Goal: Task Accomplishment & Management: Use online tool/utility

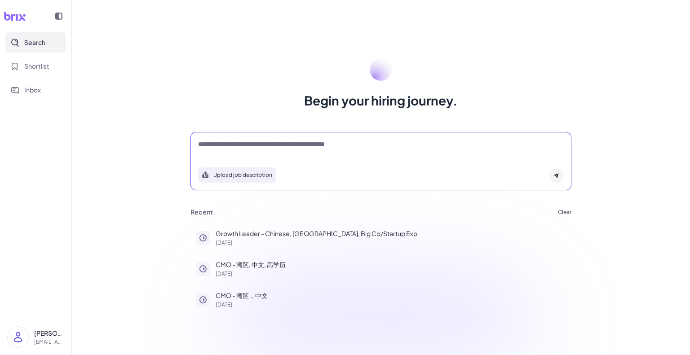
click at [240, 141] on textarea at bounding box center [381, 145] width 366 height 11
type textarea "*"
type textarea "**********"
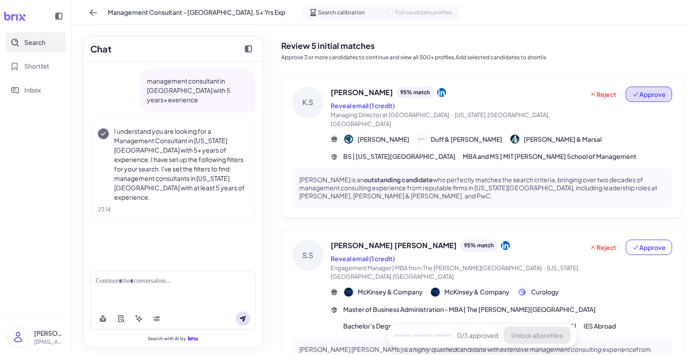
click at [635, 95] on span "Approve" at bounding box center [649, 94] width 34 height 9
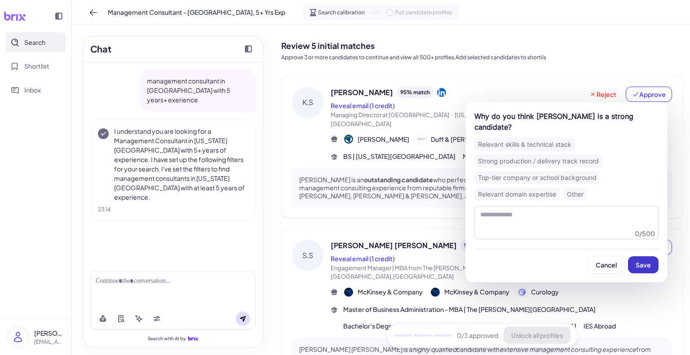
click at [647, 268] on span "Save" at bounding box center [643, 265] width 15 height 8
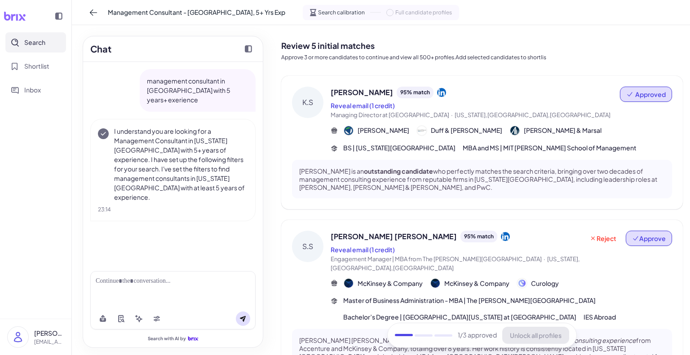
click at [641, 234] on span "Approve" at bounding box center [649, 238] width 34 height 9
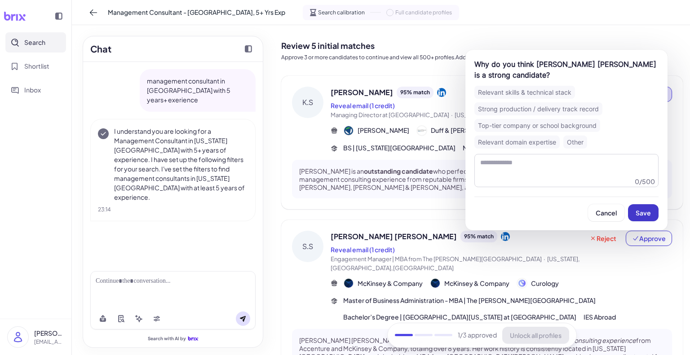
click at [649, 213] on span "Save" at bounding box center [643, 213] width 15 height 8
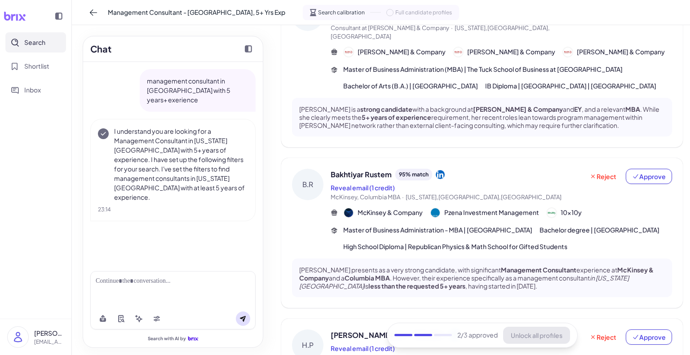
scroll to position [431, 0]
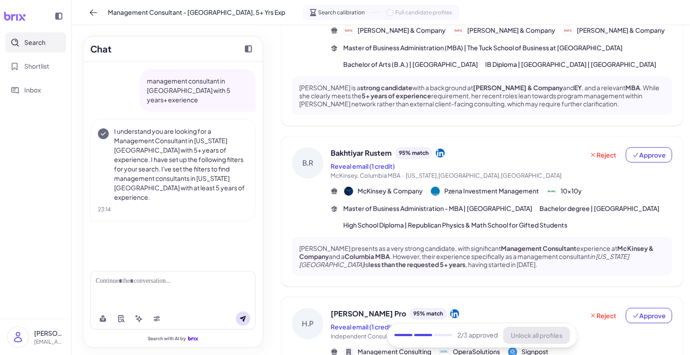
click at [180, 282] on div at bounding box center [173, 281] width 155 height 9
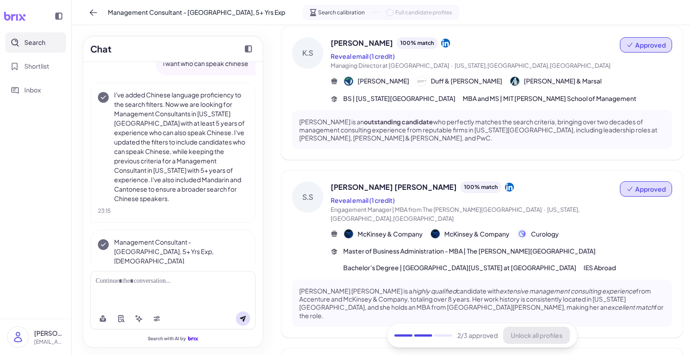
scroll to position [0, 0]
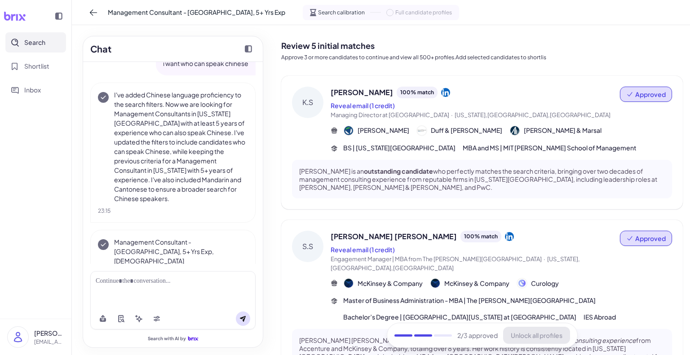
click at [458, 108] on div "Reveal email (1 credit)" at bounding box center [475, 105] width 289 height 11
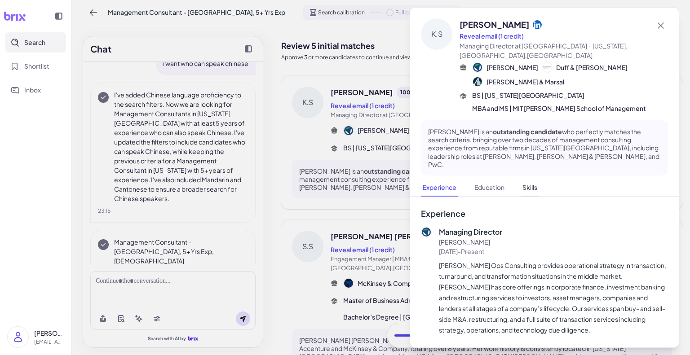
click at [527, 179] on button "Skills" at bounding box center [530, 188] width 18 height 18
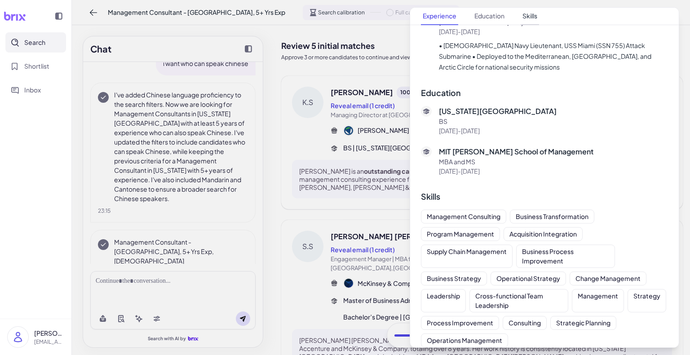
scroll to position [759, 0]
click at [212, 245] on div at bounding box center [345, 177] width 690 height 355
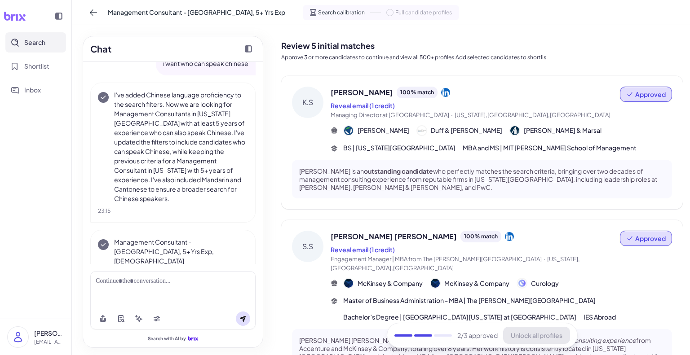
click at [212, 269] on div "23:15" at bounding box center [173, 273] width 150 height 8
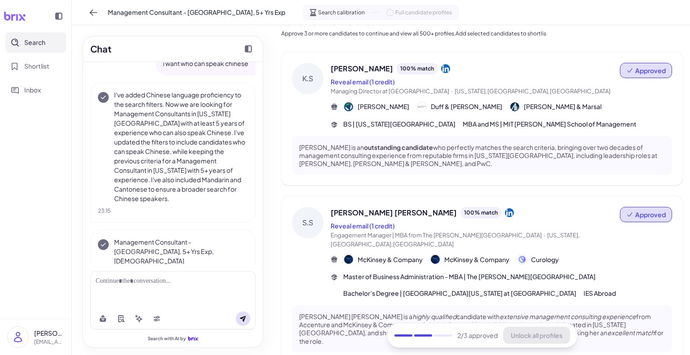
scroll to position [0, 0]
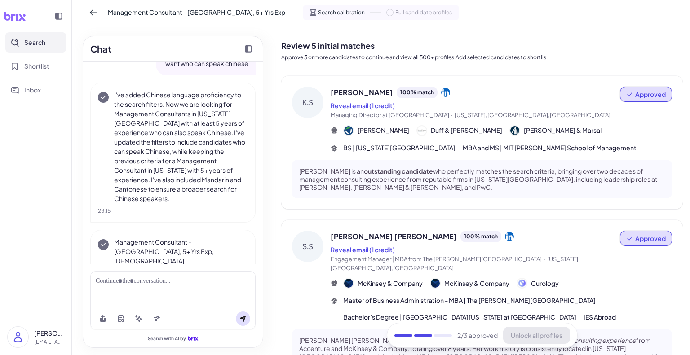
click at [160, 297] on div at bounding box center [172, 289] width 165 height 37
click at [156, 283] on div at bounding box center [173, 281] width 155 height 9
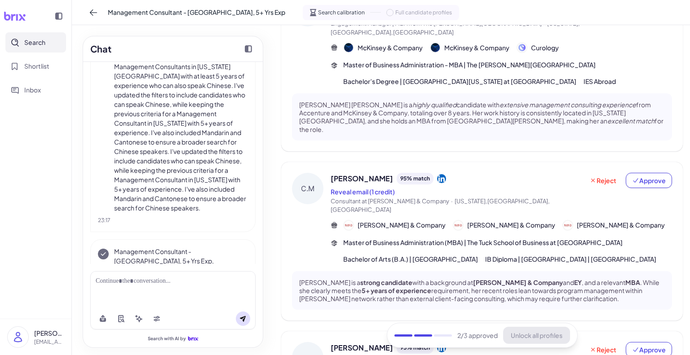
scroll to position [241, 0]
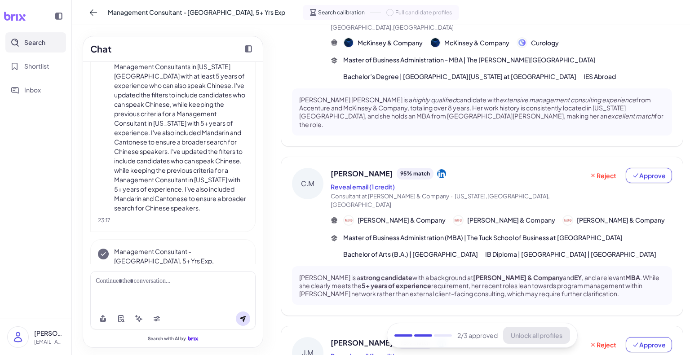
click at [654, 168] on div "Reject Approve" at bounding box center [627, 189] width 88 height 42
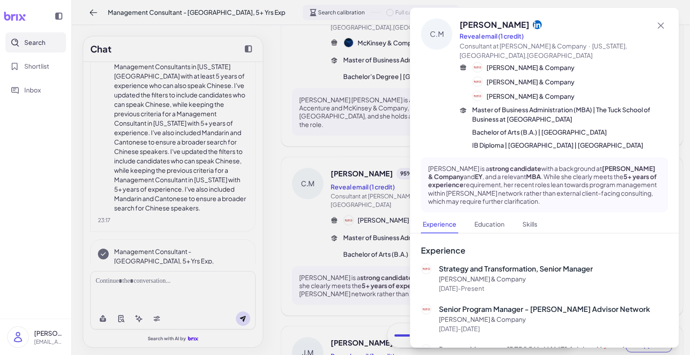
click at [372, 188] on div at bounding box center [345, 177] width 690 height 355
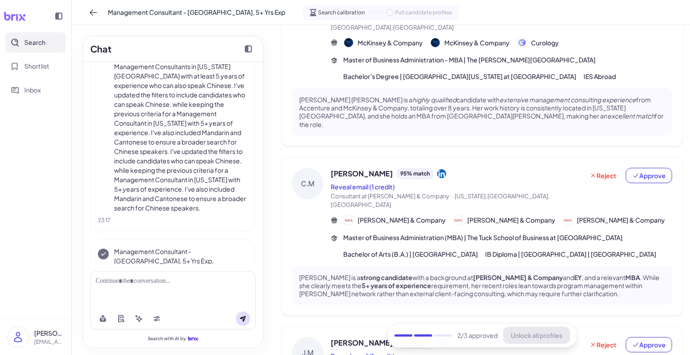
click at [652, 157] on div "[PERSON_NAME] 95 % match Reveal email (1 credit) Consultant at [PERSON_NAME] & …" at bounding box center [482, 236] width 402 height 159
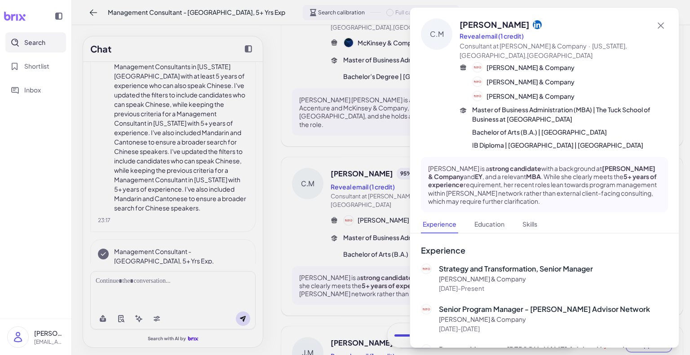
click at [327, 240] on div at bounding box center [345, 177] width 690 height 355
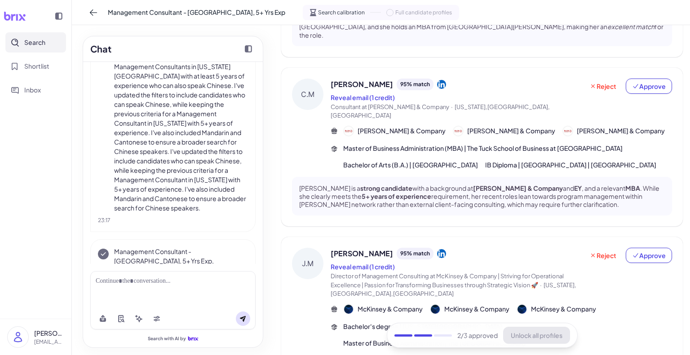
scroll to position [330, 0]
click at [648, 82] on span "Approve" at bounding box center [649, 86] width 34 height 9
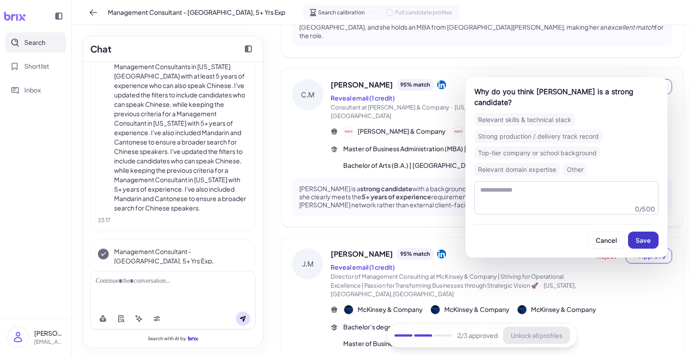
click at [642, 236] on span "Save" at bounding box center [643, 240] width 15 height 8
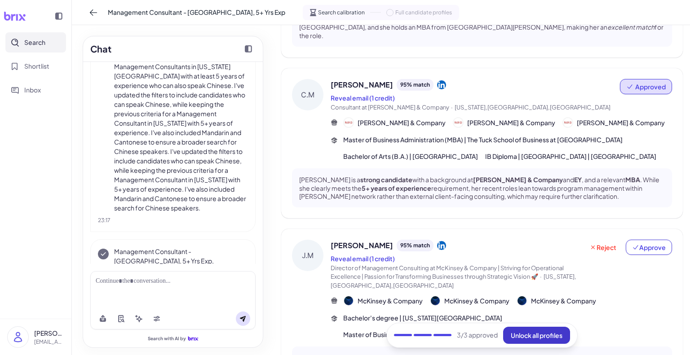
click at [548, 336] on span "Unlock all profiles" at bounding box center [537, 335] width 52 height 8
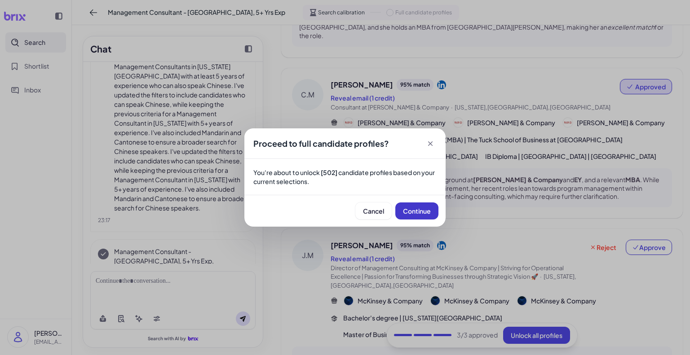
click at [411, 212] on span "Continue" at bounding box center [417, 211] width 28 height 8
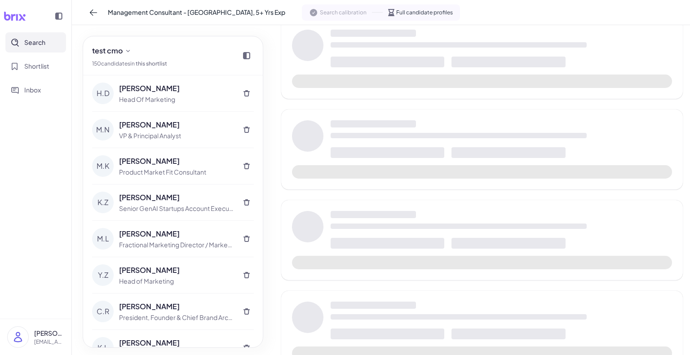
drag, startPoint x: 414, startPoint y: 219, endPoint x: 468, endPoint y: 343, distance: 135.2
click at [468, 343] on div at bounding box center [482, 195] width 402 height 896
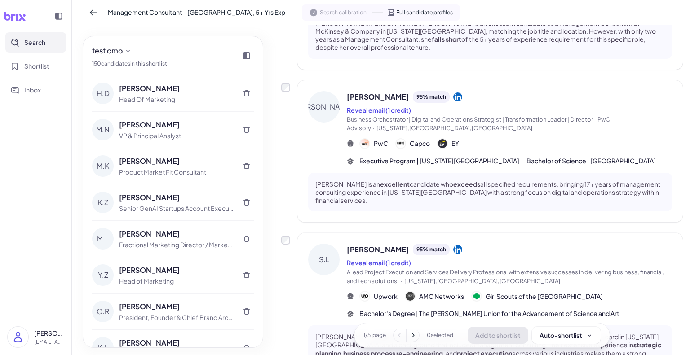
scroll to position [1398, 0]
click at [355, 258] on button "Reveal email (1 credit)" at bounding box center [379, 262] width 64 height 9
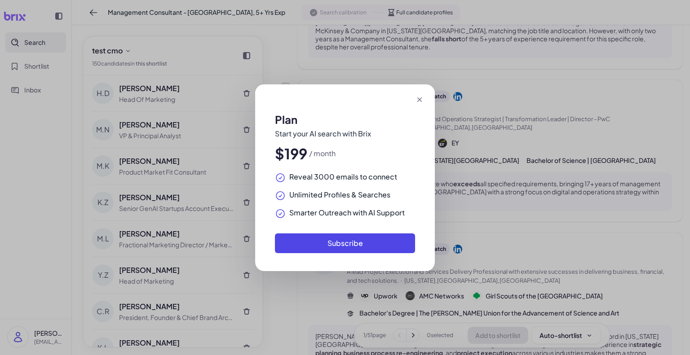
click at [418, 96] on icon at bounding box center [419, 99] width 9 height 9
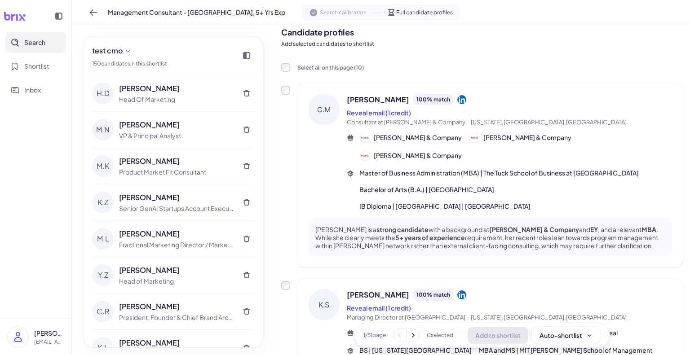
scroll to position [0, 0]
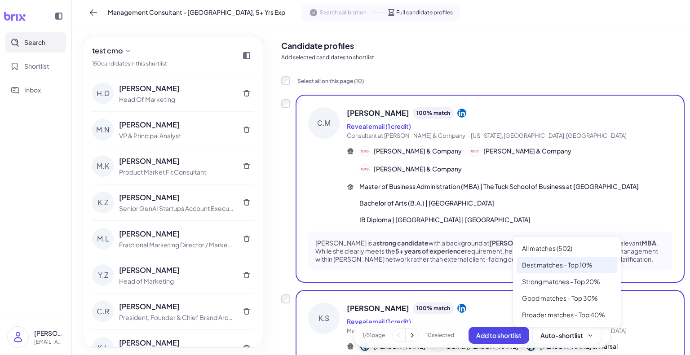
click at [580, 267] on div "Best matches - Top 10%" at bounding box center [567, 265] width 101 height 17
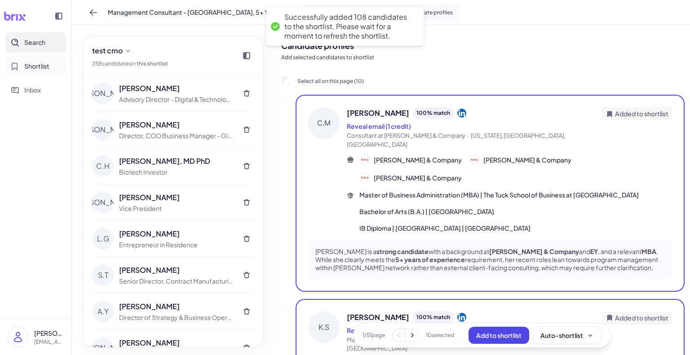
click at [33, 65] on span "Shortlist" at bounding box center [36, 66] width 25 height 9
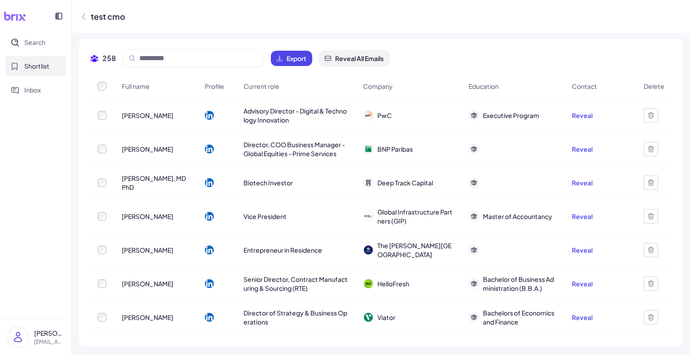
click at [343, 55] on span "Reveal All Emails" at bounding box center [359, 58] width 49 height 9
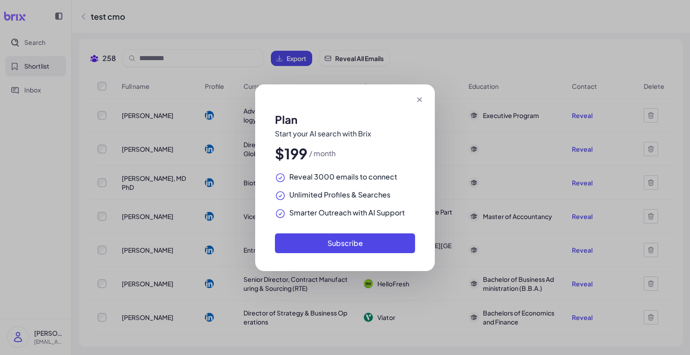
click at [418, 103] on icon at bounding box center [419, 99] width 9 height 9
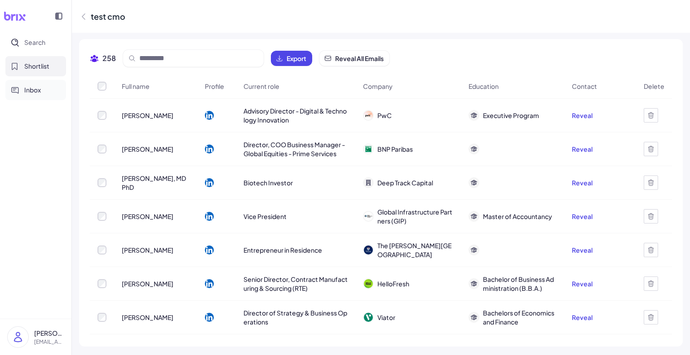
click at [42, 97] on button "Inbox" at bounding box center [35, 90] width 61 height 20
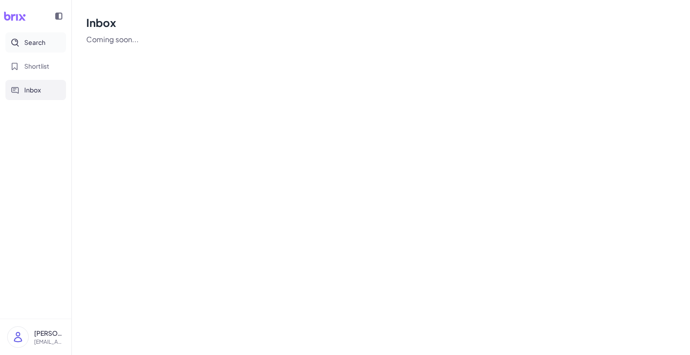
click at [39, 43] on span "Search" at bounding box center [34, 42] width 21 height 9
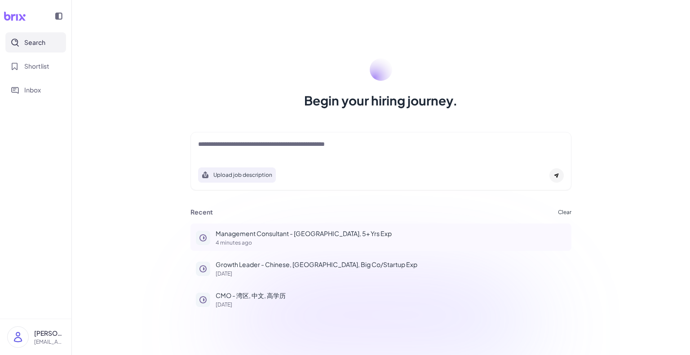
click at [231, 240] on p "4 minutes ago" at bounding box center [391, 242] width 350 height 5
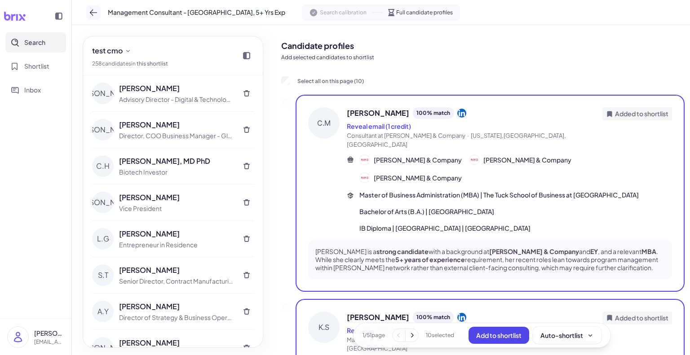
click at [95, 13] on icon at bounding box center [93, 12] width 9 height 9
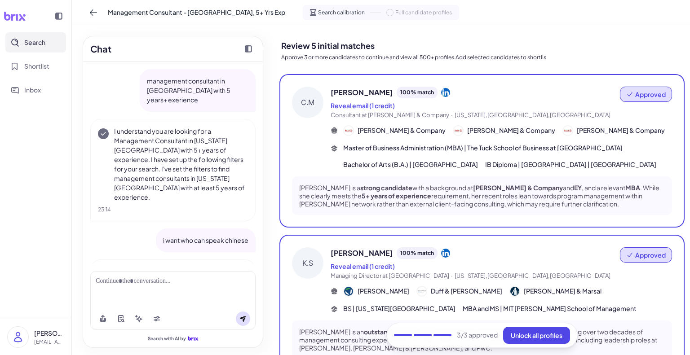
scroll to position [368, 0]
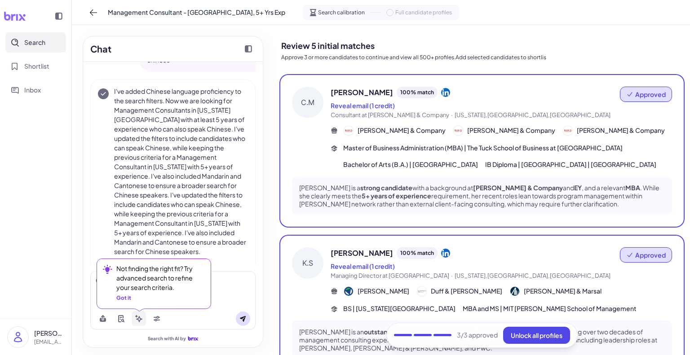
click at [140, 320] on icon at bounding box center [138, 318] width 7 height 7
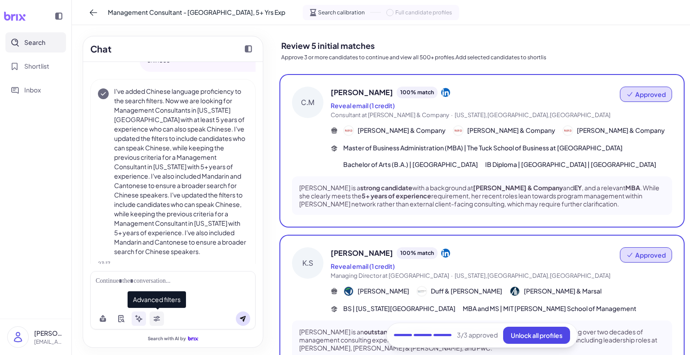
click at [156, 319] on icon at bounding box center [157, 320] width 6 height 3
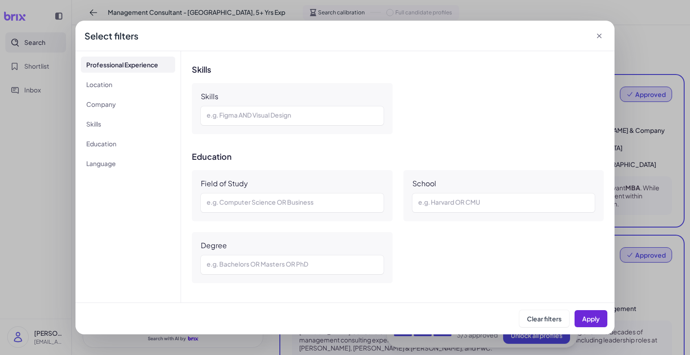
scroll to position [584, 0]
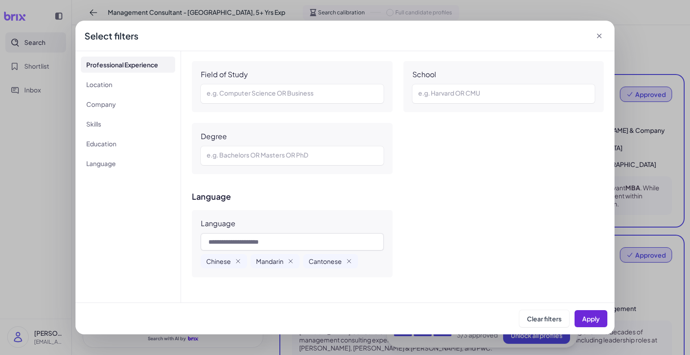
click at [602, 35] on icon at bounding box center [599, 35] width 9 height 9
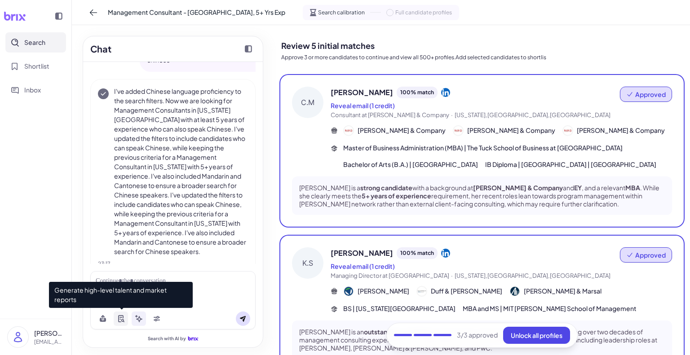
click at [119, 315] on button at bounding box center [121, 319] width 14 height 14
click at [118, 323] on button at bounding box center [121, 319] width 14 height 14
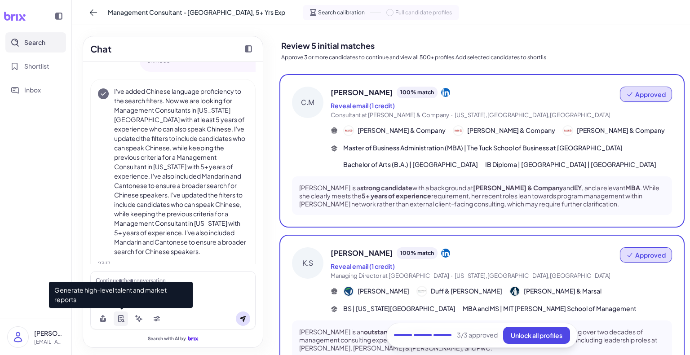
click at [118, 323] on button at bounding box center [121, 319] width 14 height 14
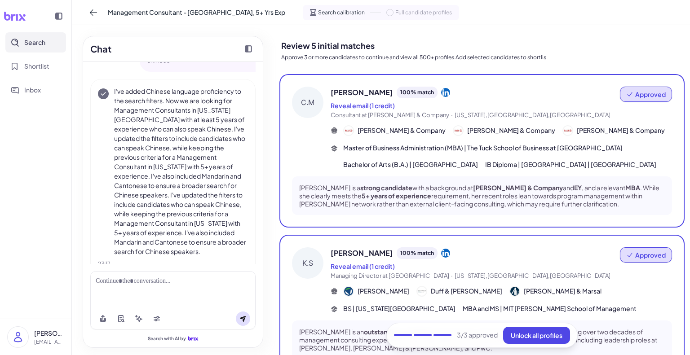
click at [214, 279] on div at bounding box center [173, 281] width 155 height 9
